Goal: Task Accomplishment & Management: Manage account settings

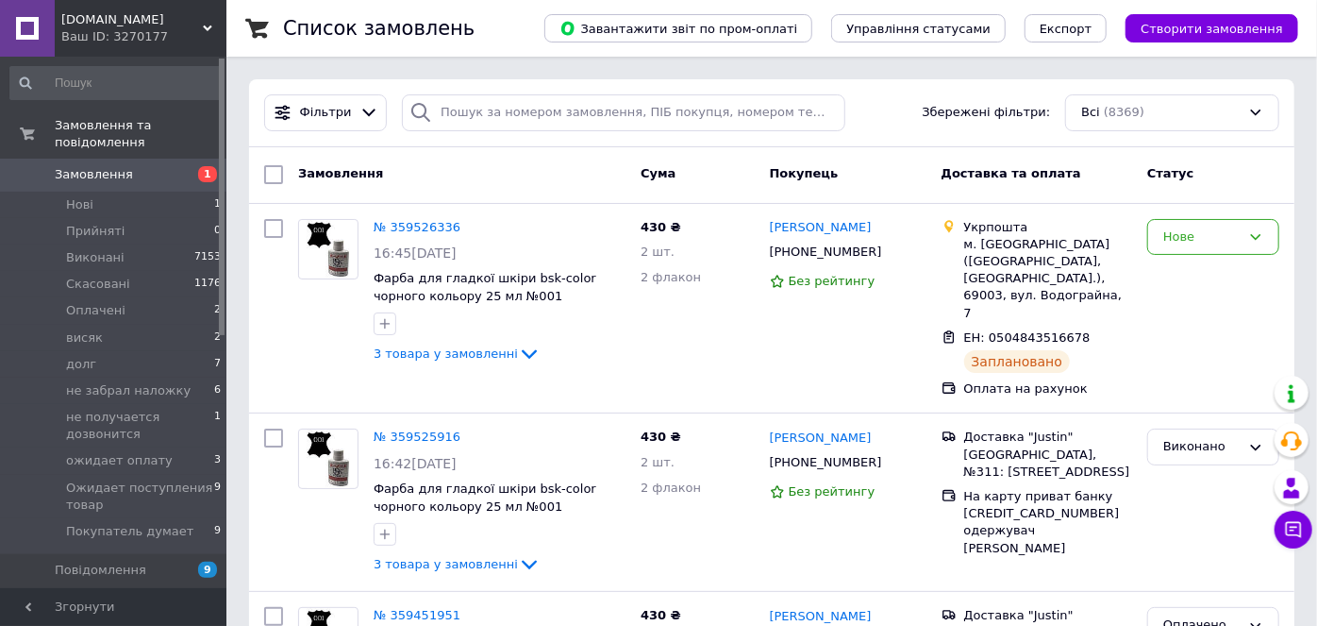
drag, startPoint x: 84, startPoint y: 23, endPoint x: 92, endPoint y: 215, distance: 192.7
click at [84, 24] on span "[DOMAIN_NAME]" at bounding box center [132, 19] width 142 height 17
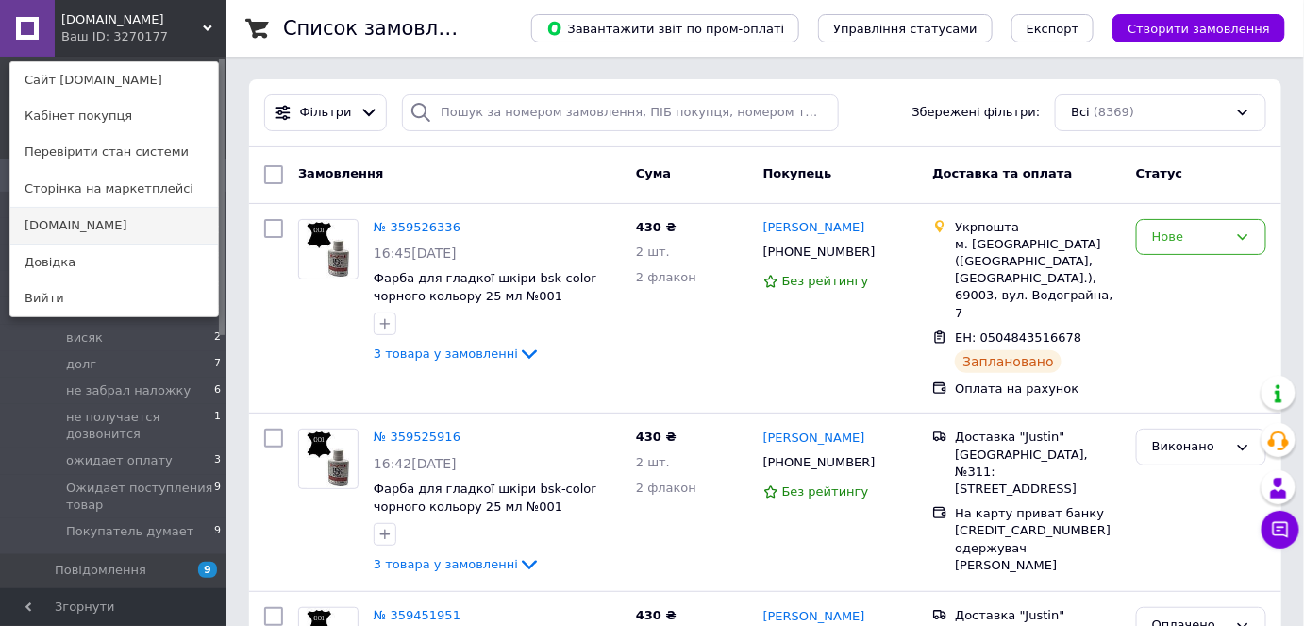
click at [89, 231] on link "[DOMAIN_NAME]" at bounding box center [114, 226] width 208 height 36
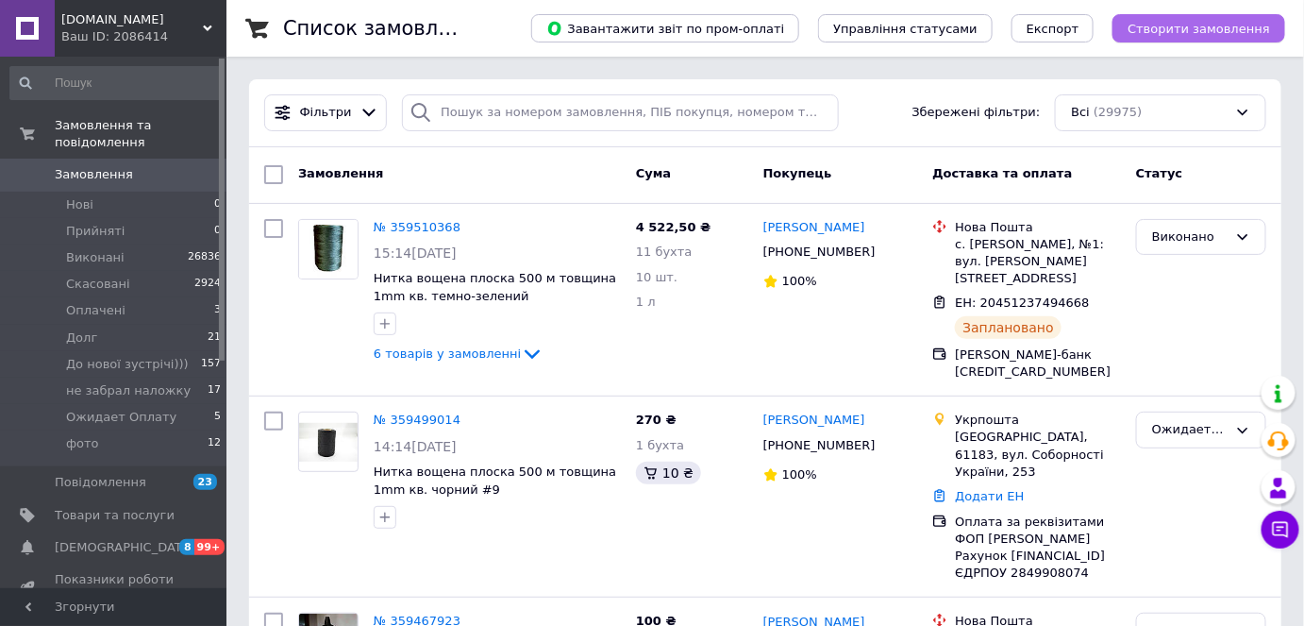
click at [1148, 32] on span "Створити замовлення" at bounding box center [1199, 29] width 142 height 14
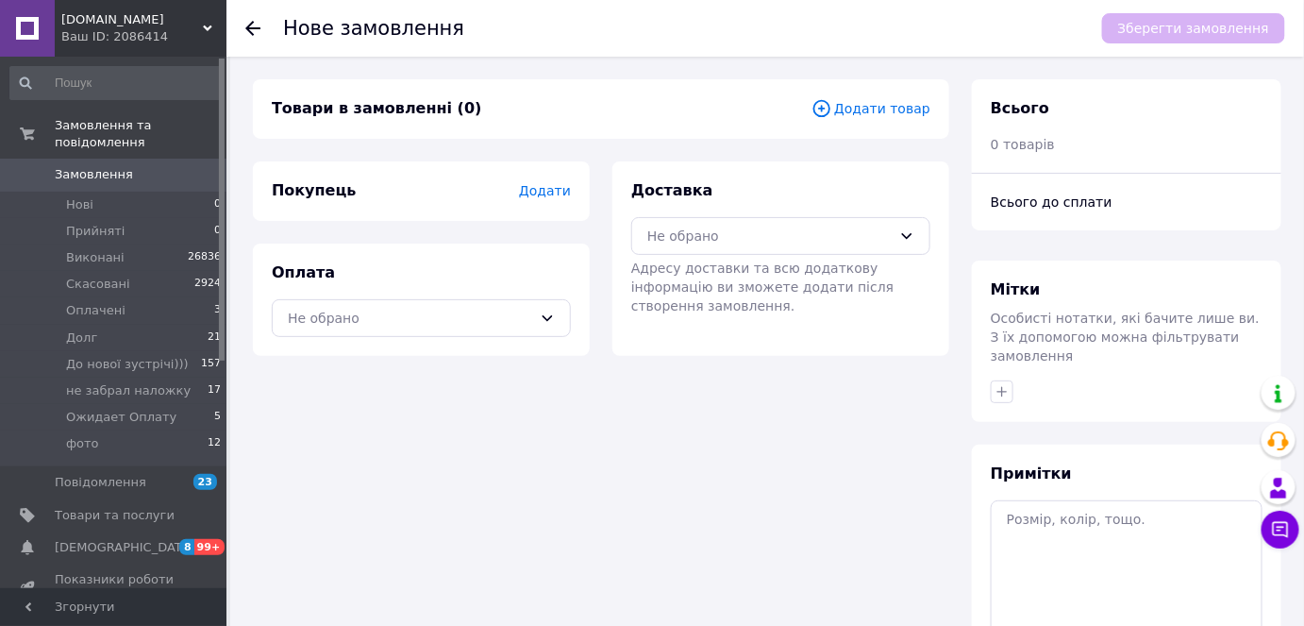
click at [910, 111] on span "Додати товар" at bounding box center [871, 108] width 119 height 21
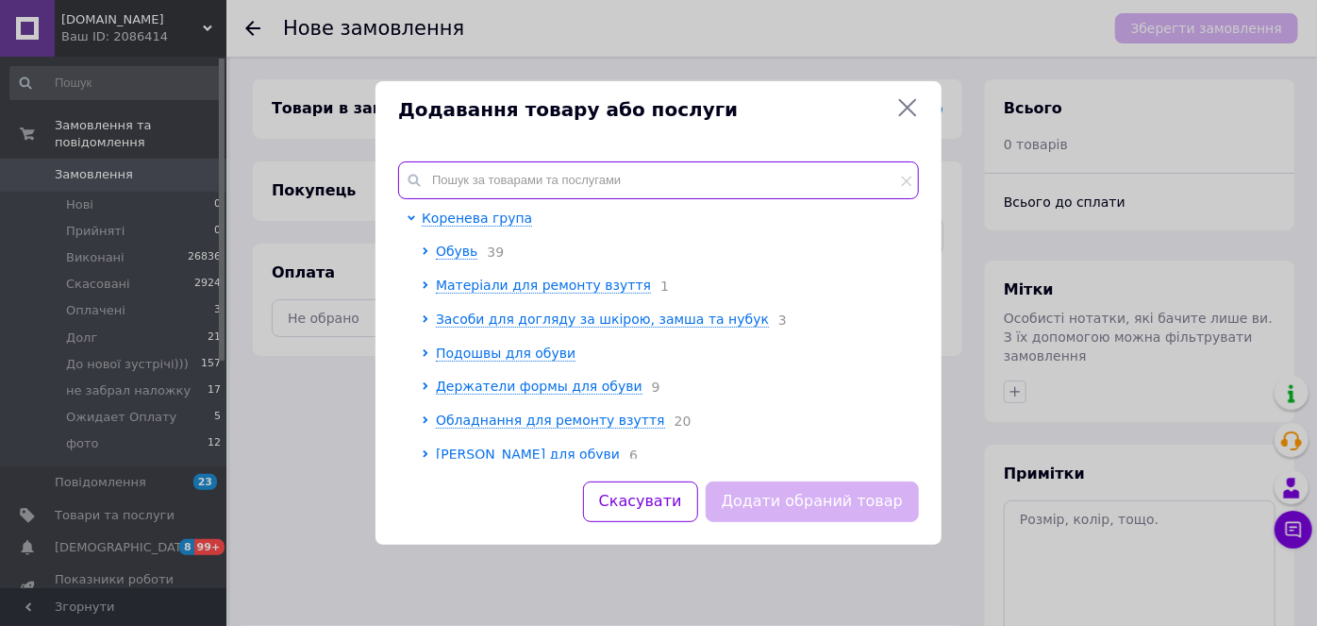
click at [594, 179] on input "text" at bounding box center [658, 180] width 521 height 38
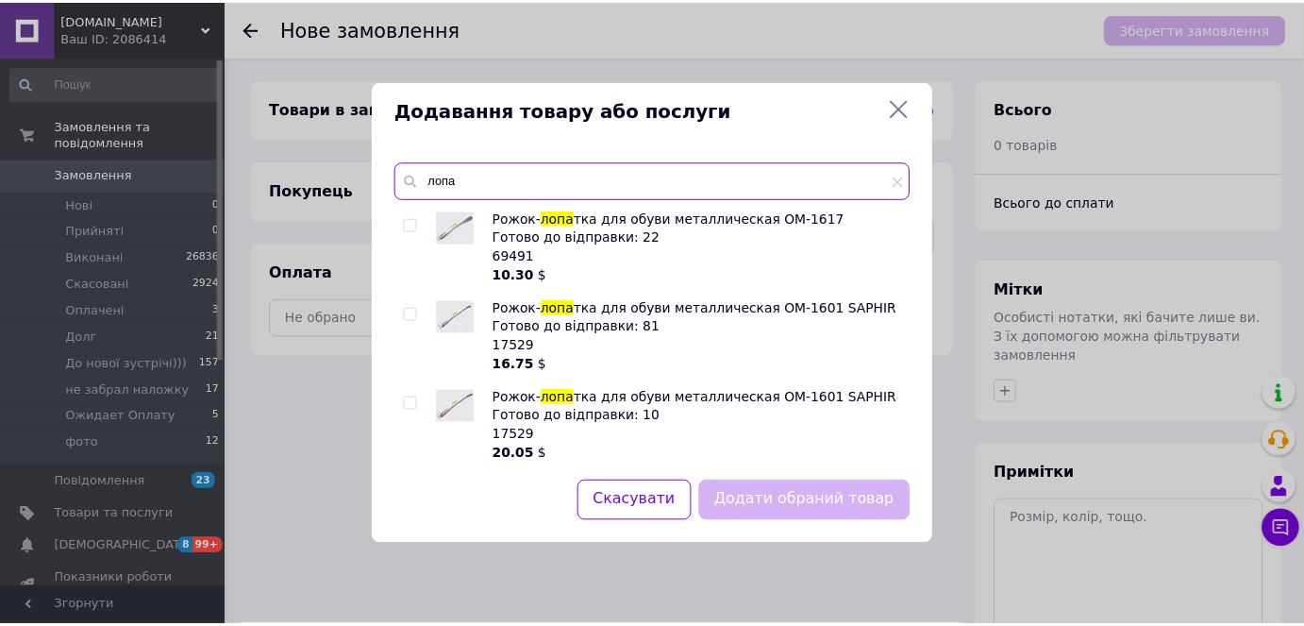
scroll to position [5, 0]
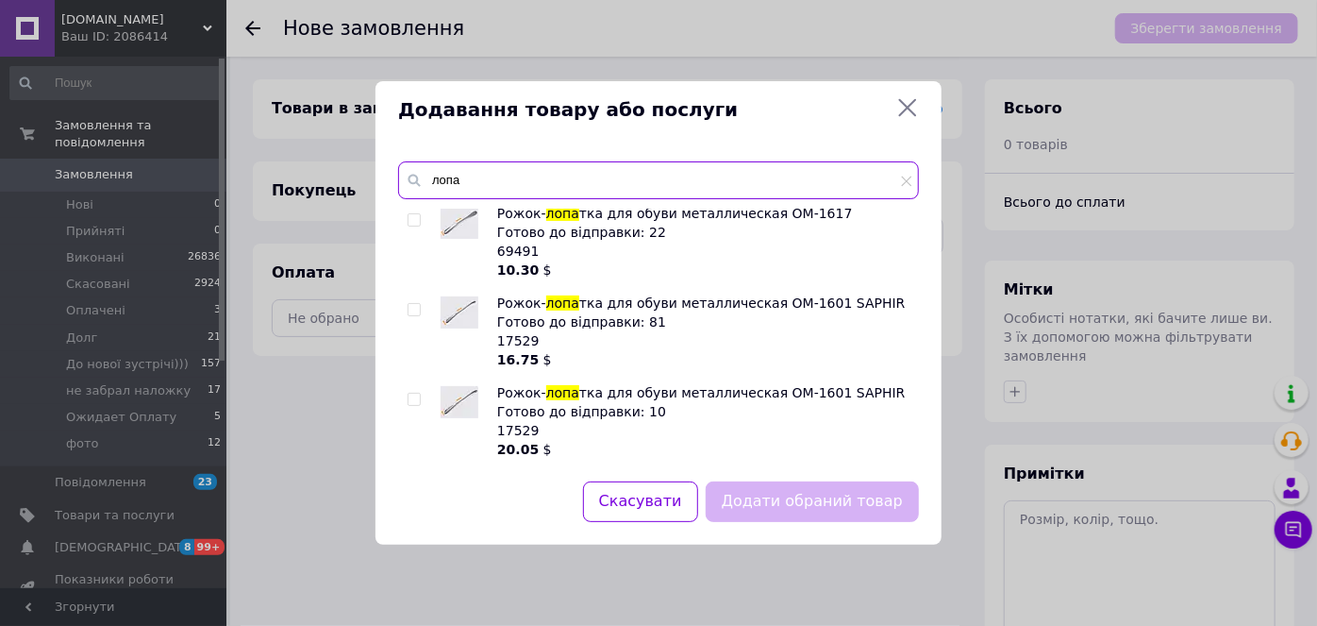
type input "лопа"
click at [417, 217] on input "checkbox" at bounding box center [414, 220] width 12 height 12
checkbox input "true"
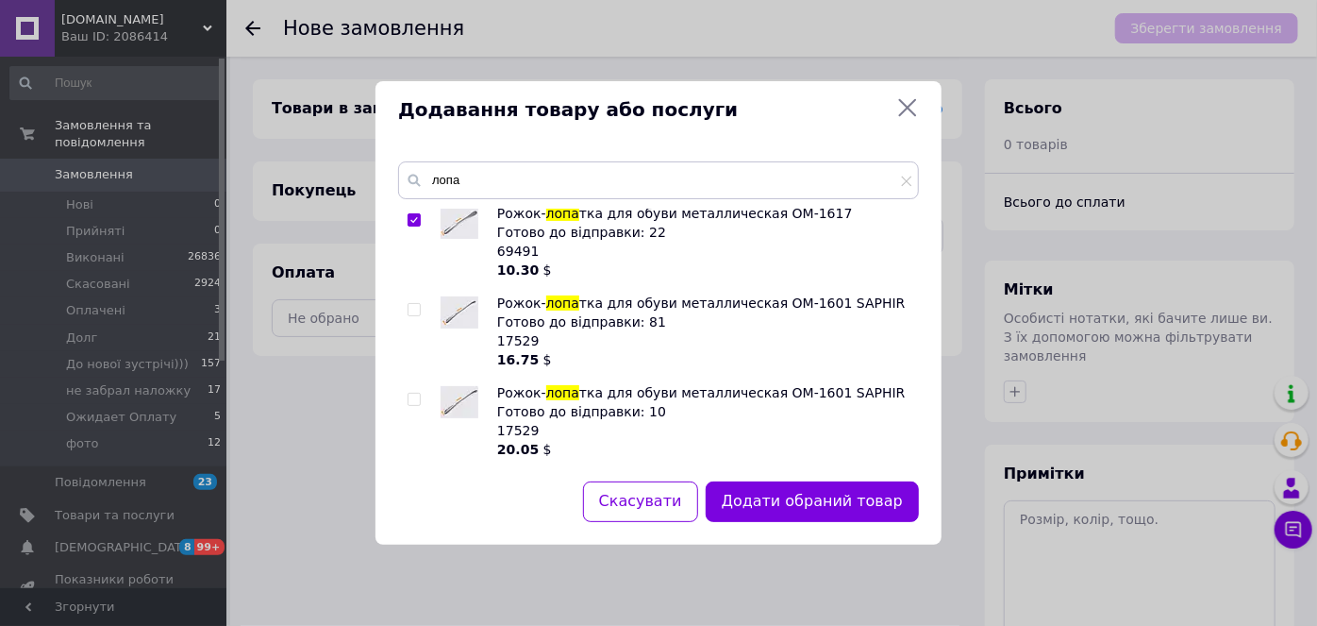
click at [415, 310] on input "checkbox" at bounding box center [414, 310] width 12 height 12
checkbox input "true"
drag, startPoint x: 415, startPoint y: 396, endPoint x: 466, endPoint y: 405, distance: 51.7
click at [416, 396] on input "checkbox" at bounding box center [414, 400] width 12 height 12
checkbox input "true"
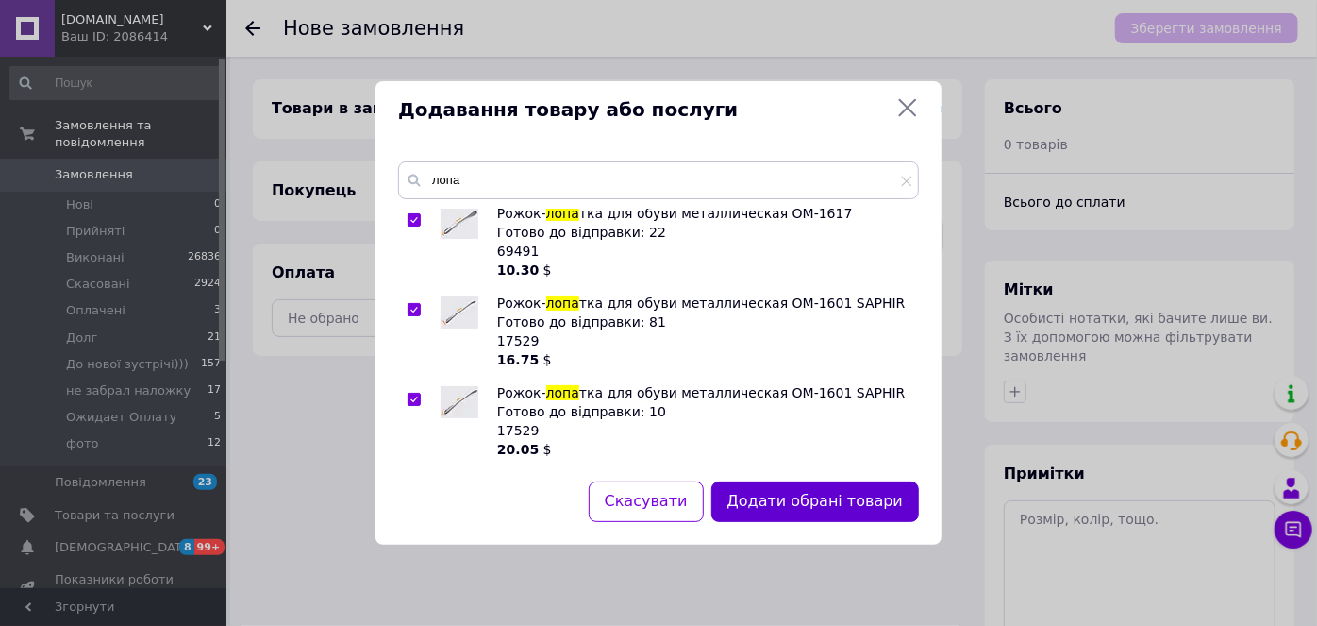
click at [760, 504] on button "Додати обрані товари" at bounding box center [816, 501] width 208 height 41
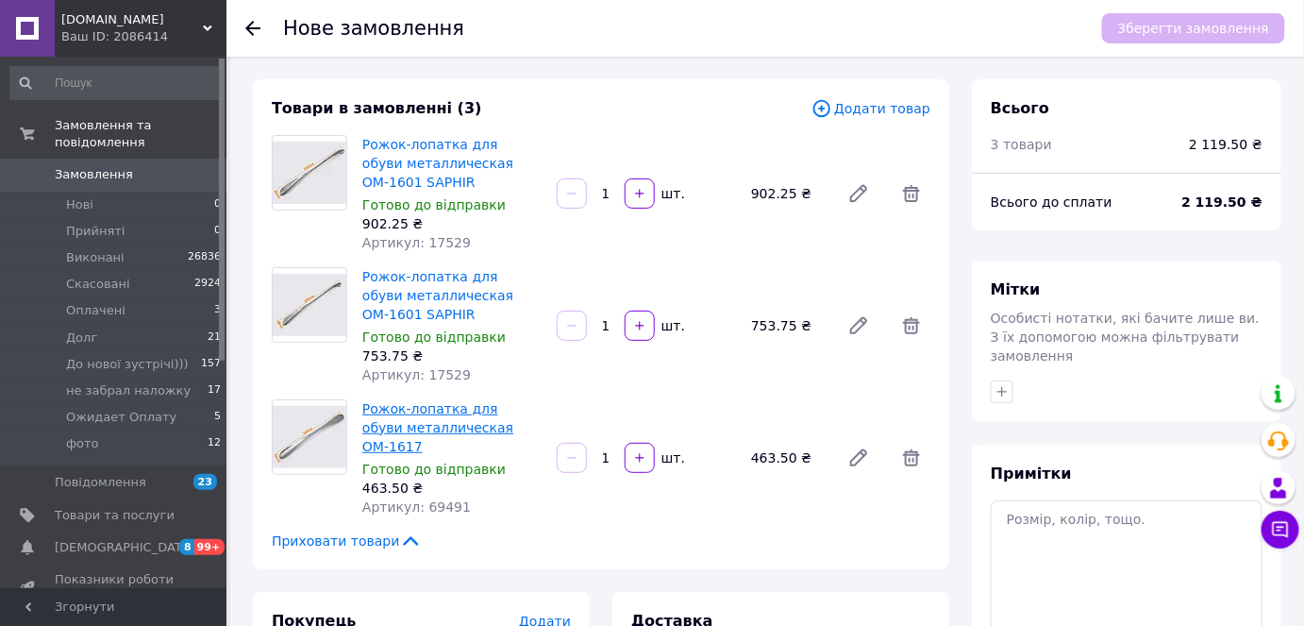
click at [422, 426] on link "Рожок-лопатка для обуви металлическая ОМ-1617" at bounding box center [437, 427] width 151 height 53
drag, startPoint x: 418, startPoint y: 369, endPoint x: 461, endPoint y: 370, distance: 43.4
click at [461, 370] on div "Артикул: 17529" at bounding box center [451, 374] width 179 height 19
copy span "17529"
click at [101, 166] on span "Замовлення" at bounding box center [94, 174] width 78 height 17
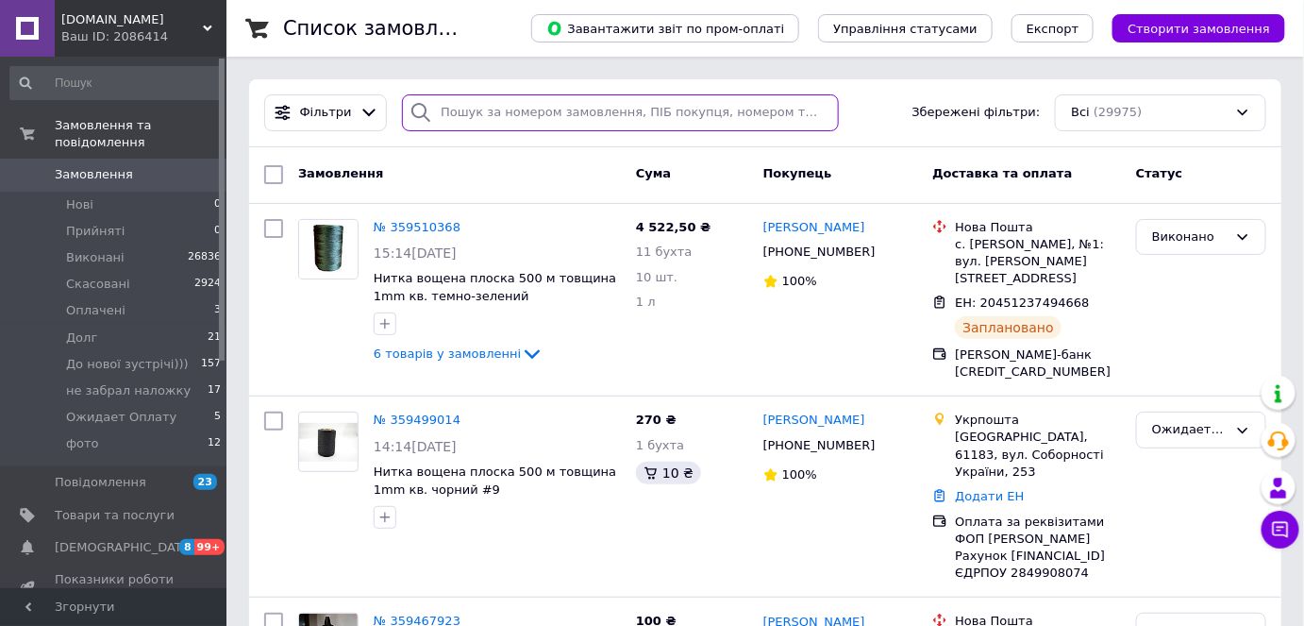
click at [455, 122] on input "search" at bounding box center [620, 112] width 437 height 37
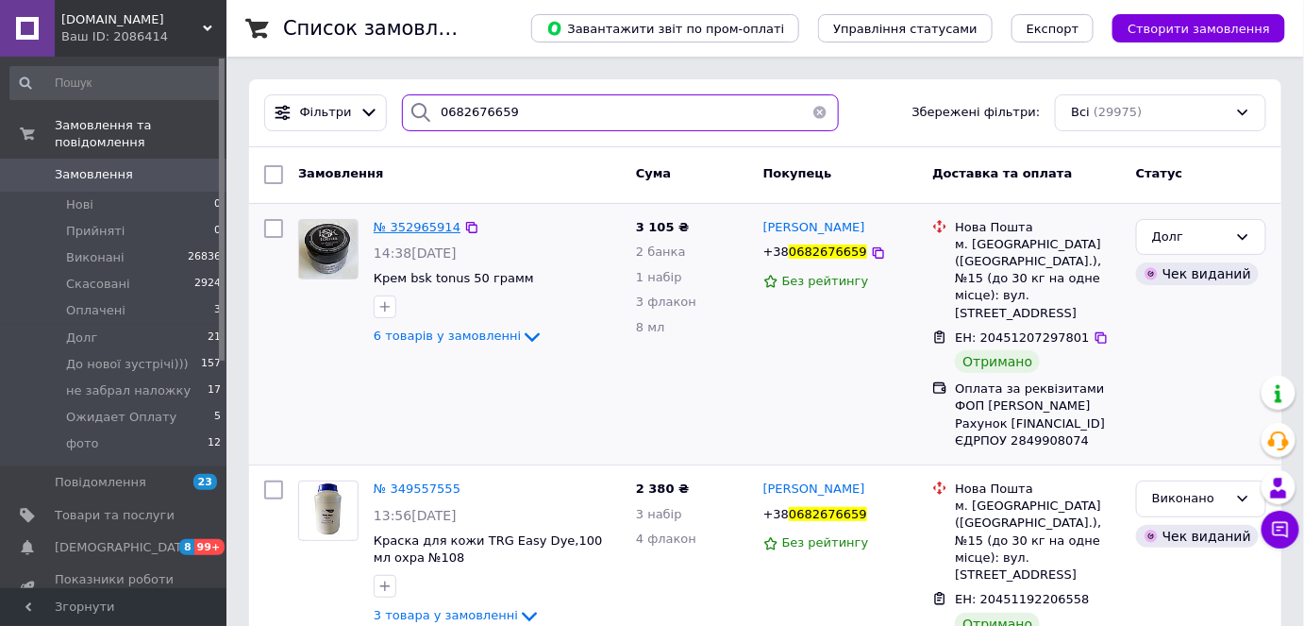
type input "0682676659"
click at [412, 231] on span "№ 352965914" at bounding box center [417, 227] width 87 height 14
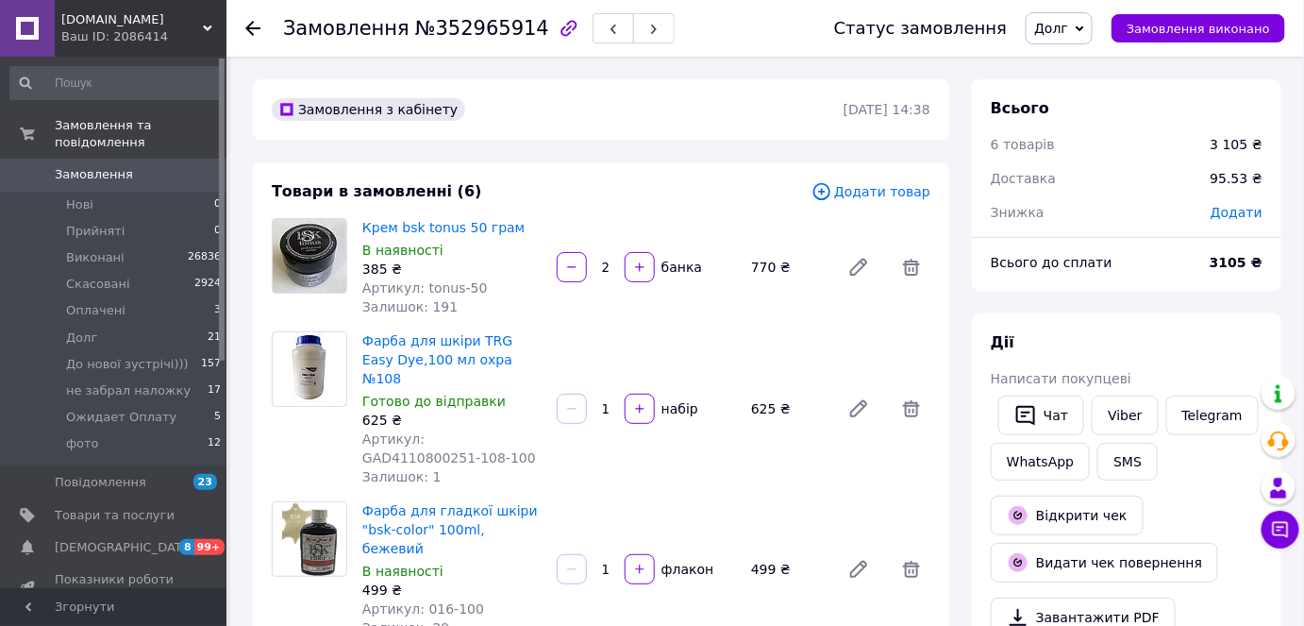
click at [247, 25] on use at bounding box center [252, 28] width 15 height 15
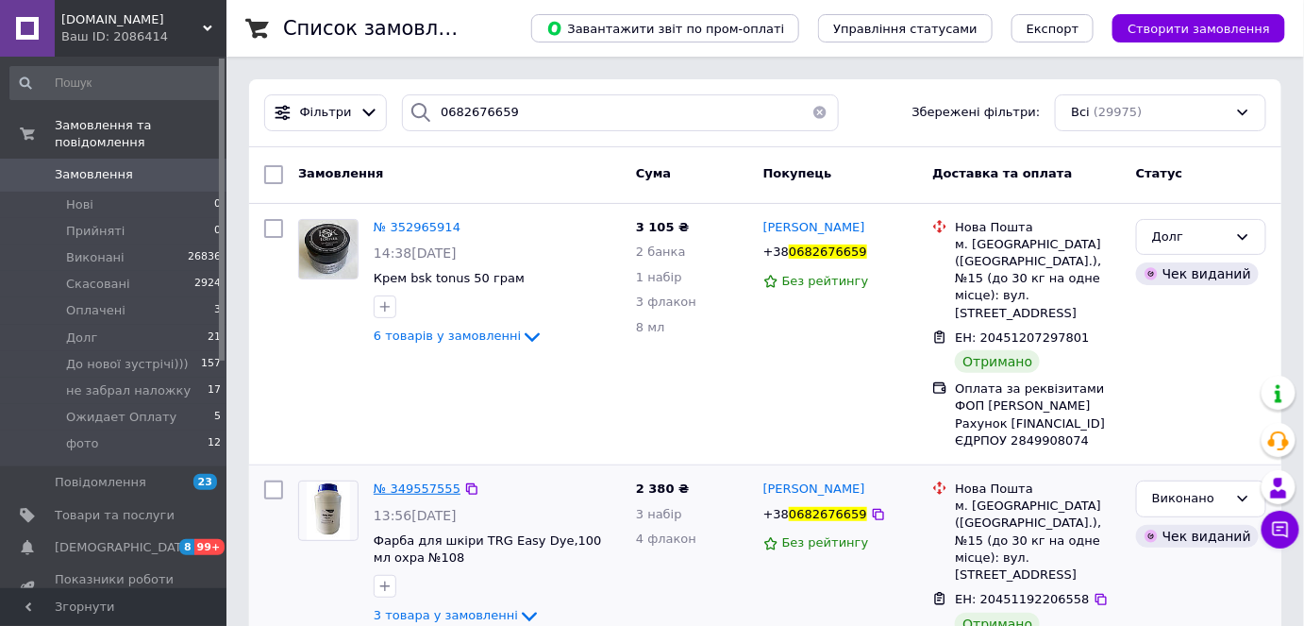
click at [423, 481] on span "№ 349557555" at bounding box center [417, 488] width 87 height 14
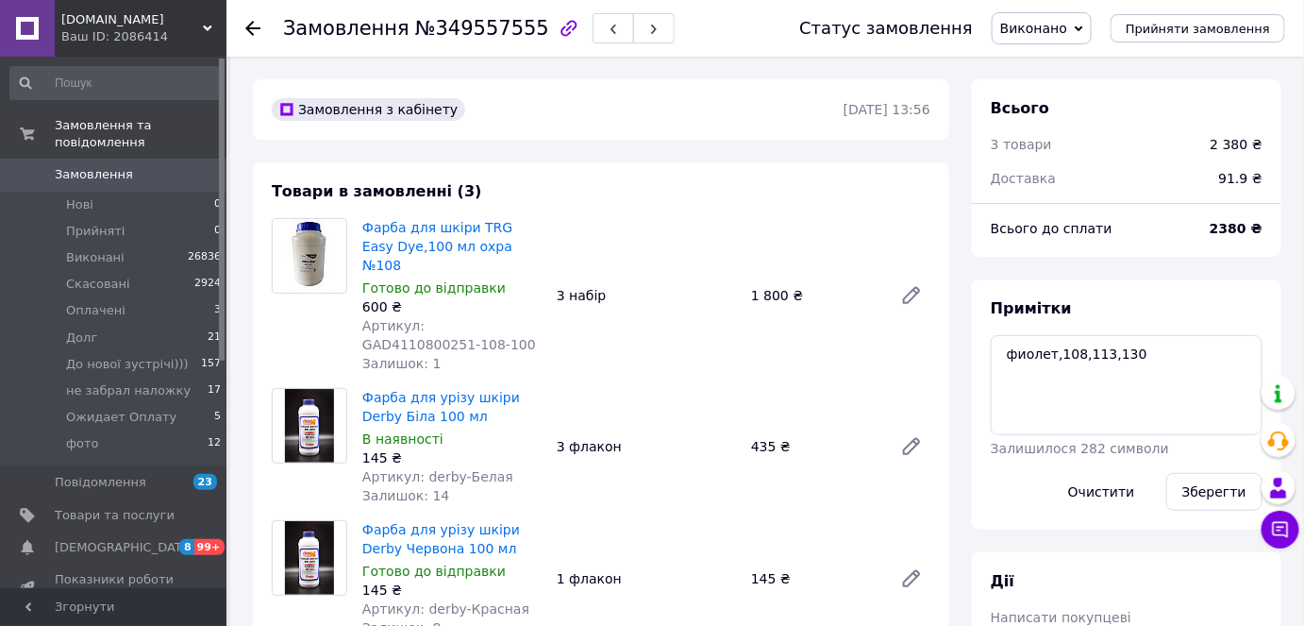
click at [256, 23] on icon at bounding box center [252, 28] width 15 height 15
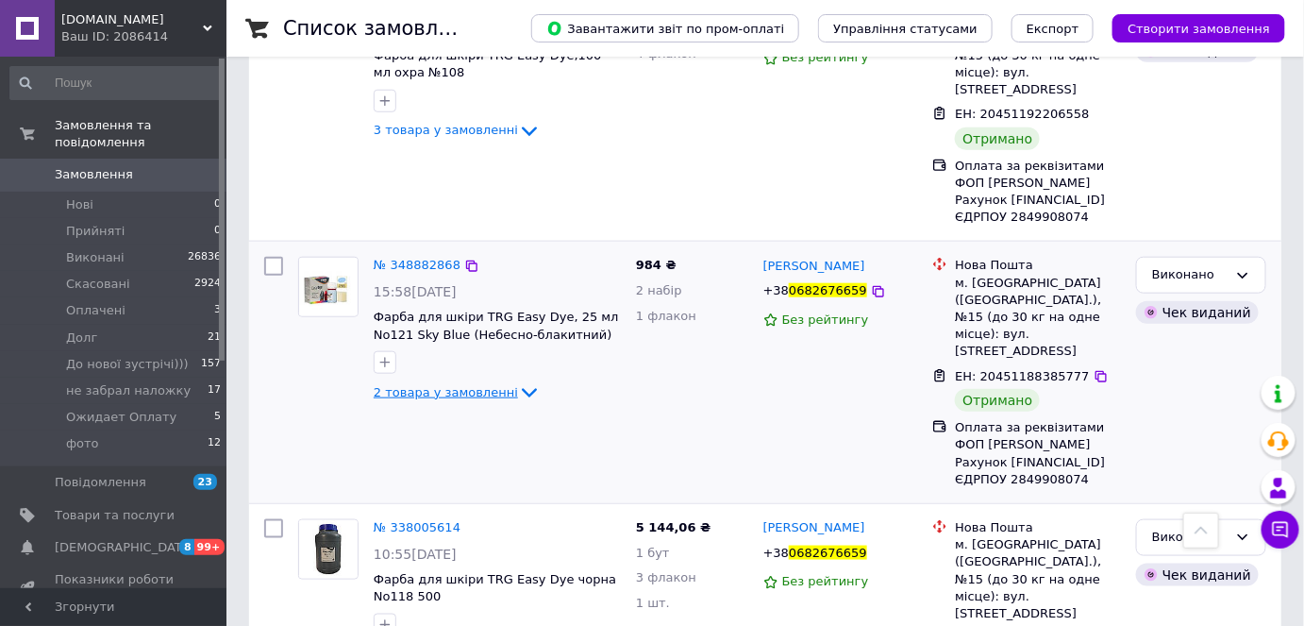
scroll to position [514, 0]
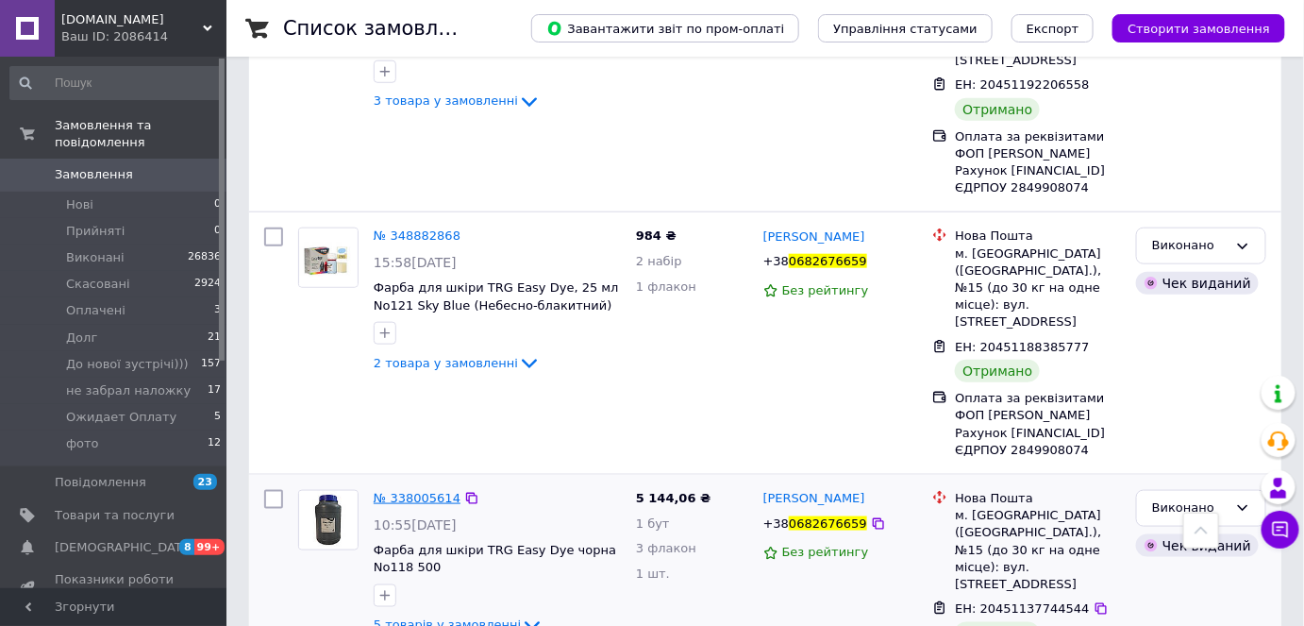
click at [410, 491] on span "№ 338005614" at bounding box center [417, 498] width 87 height 14
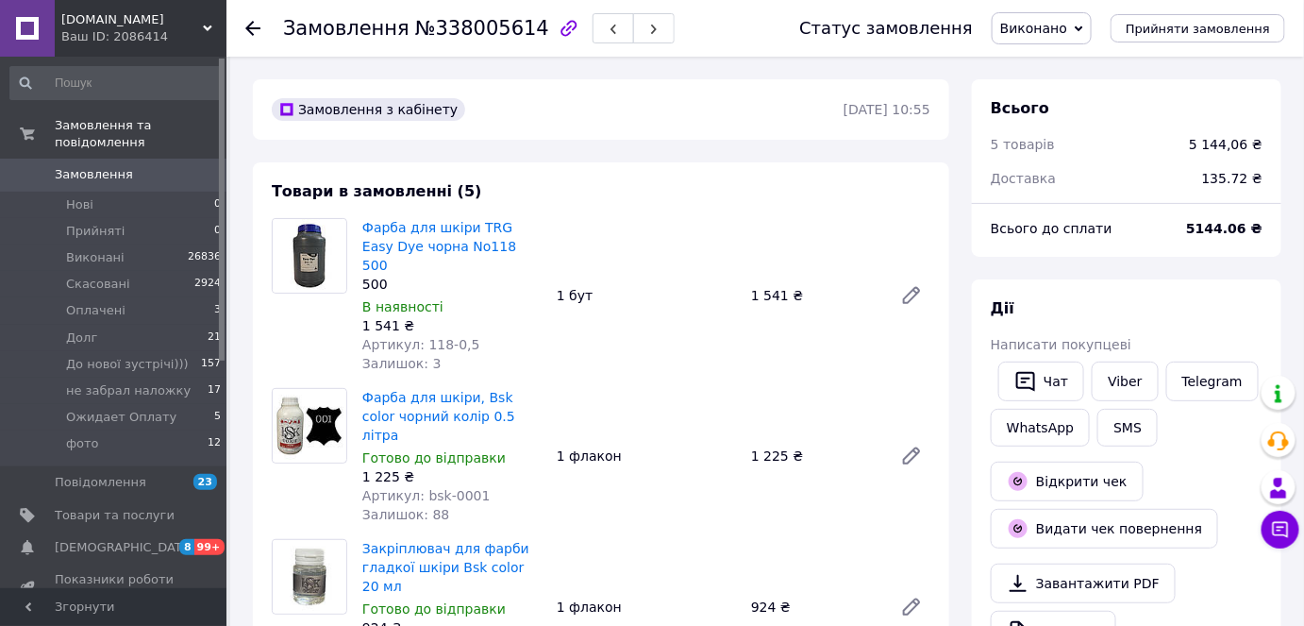
click at [257, 23] on icon at bounding box center [252, 28] width 15 height 15
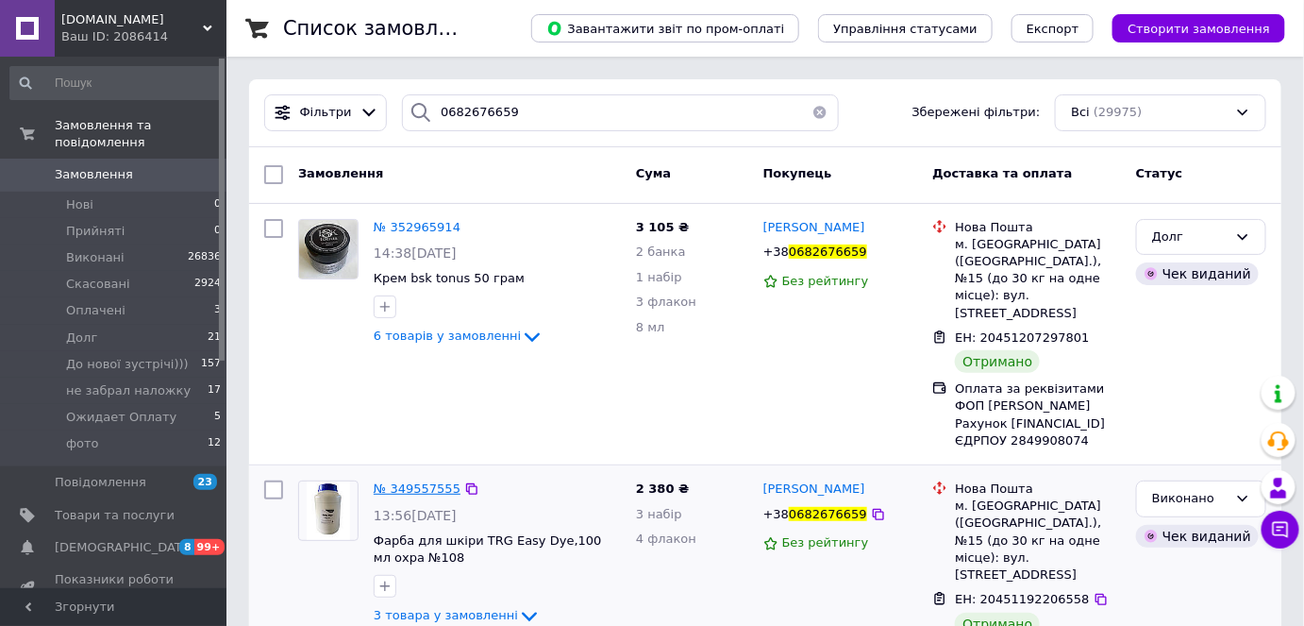
click at [417, 481] on span "№ 349557555" at bounding box center [417, 488] width 87 height 14
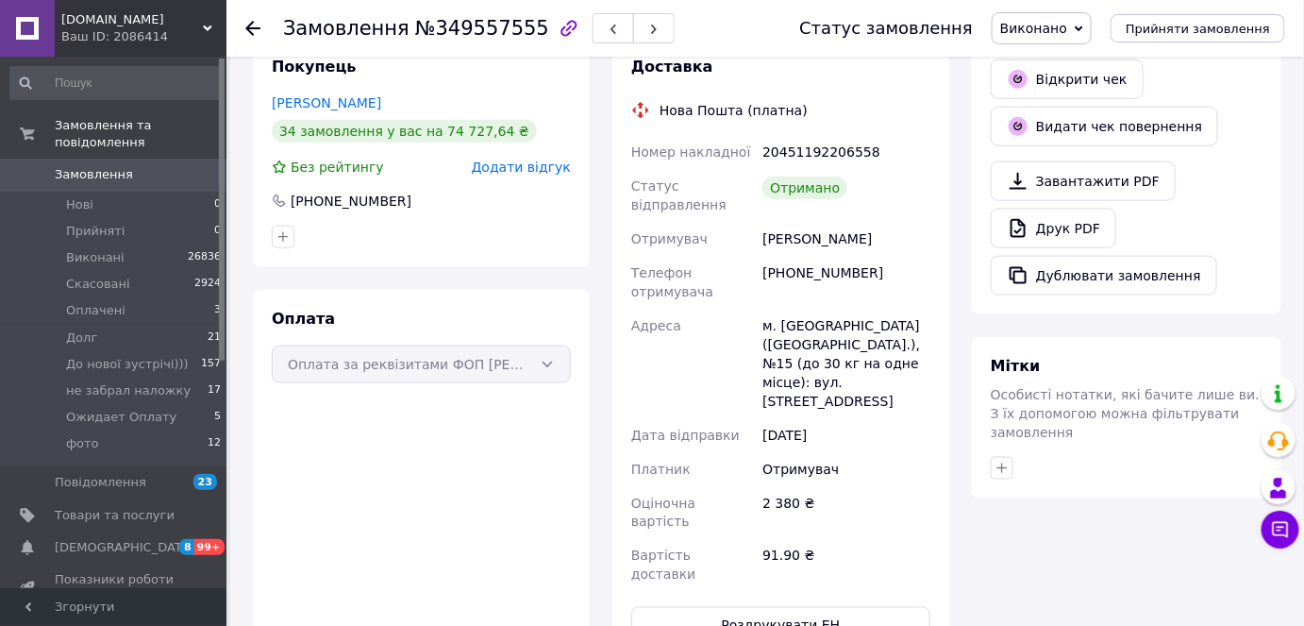
scroll to position [600, 0]
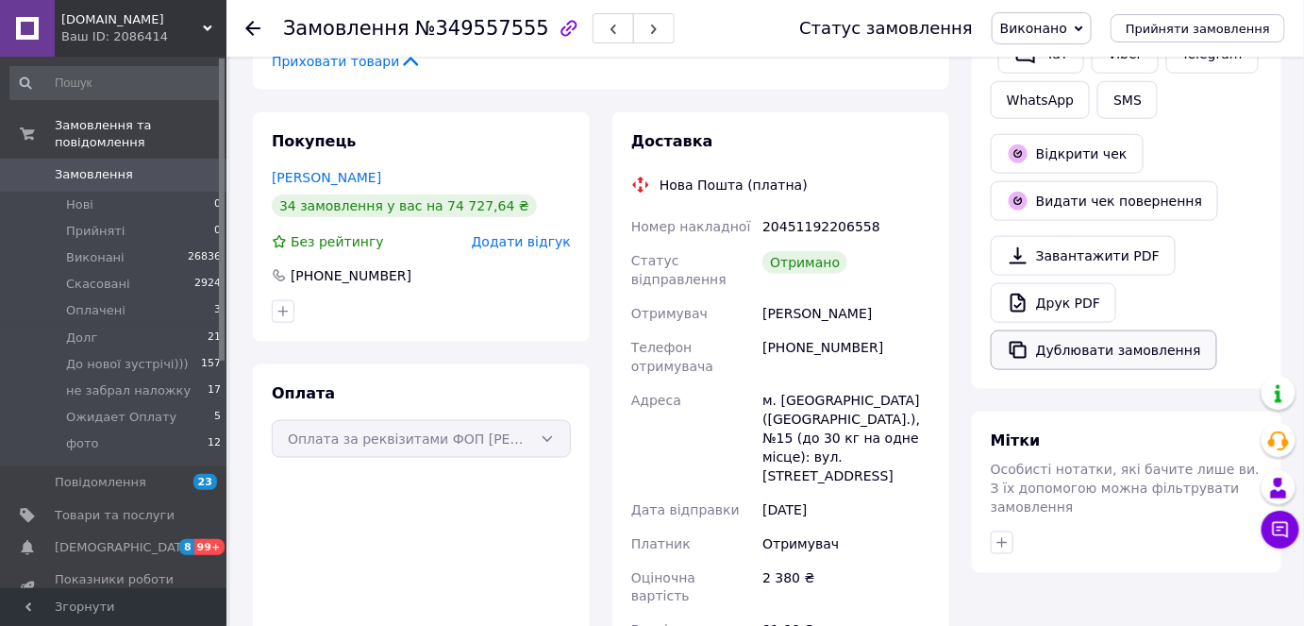
click at [1075, 352] on button "Дублювати замовлення" at bounding box center [1104, 350] width 226 height 40
